Goal: Information Seeking & Learning: Learn about a topic

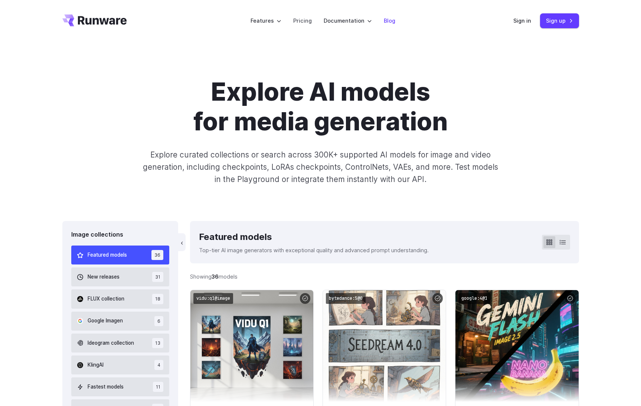
click at [390, 17] on link "Blog" at bounding box center [390, 20] width 12 height 9
